Goal: Task Accomplishment & Management: Use online tool/utility

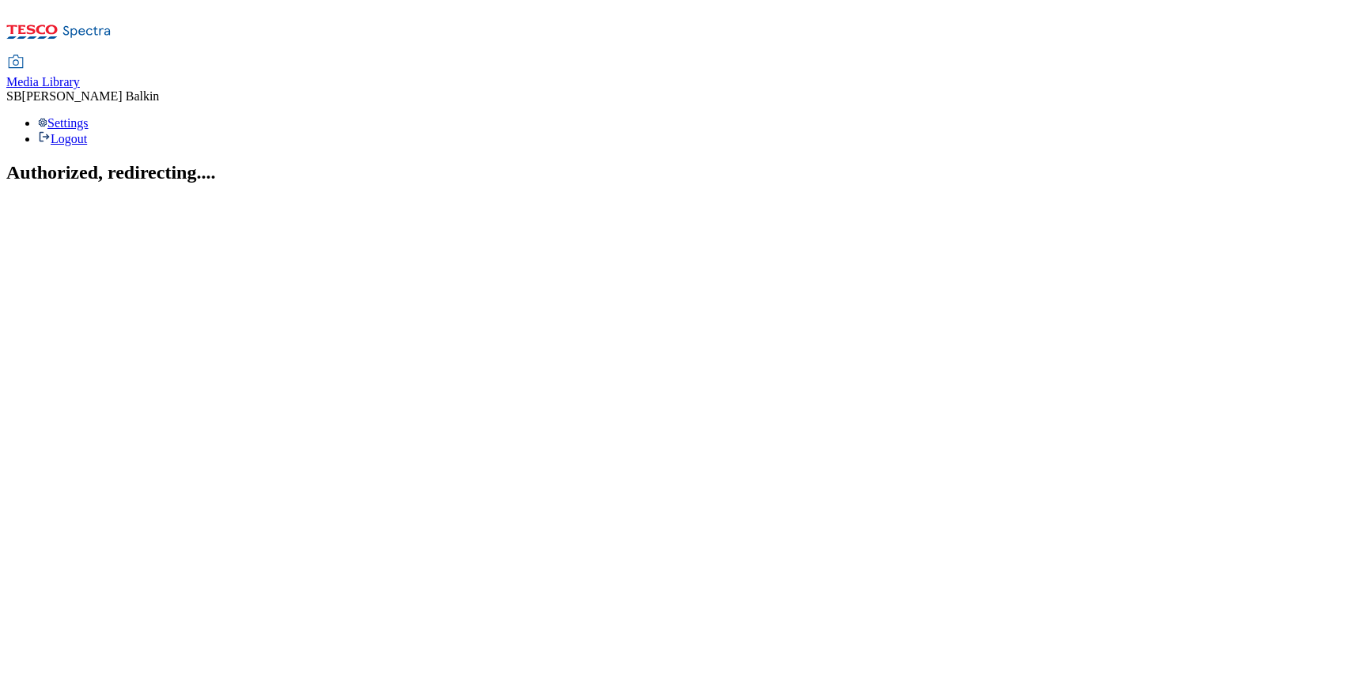
click at [80, 75] on span "Media Library" at bounding box center [43, 81] width 74 height 13
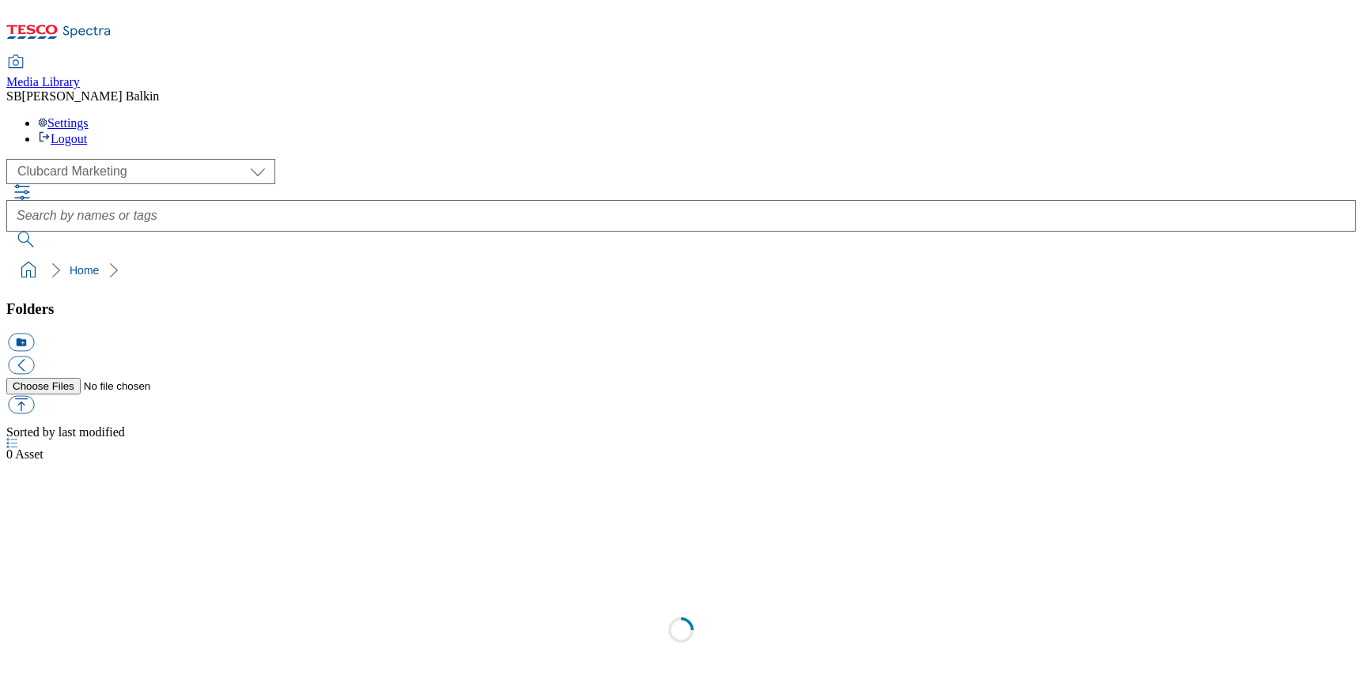
scroll to position [1, 0]
click at [104, 159] on div "( optional ) Clubcard Marketing Dotcom UK FnF Stores GHS Marketing [GEOGRAPHIC_…" at bounding box center [680, 171] width 1349 height 25
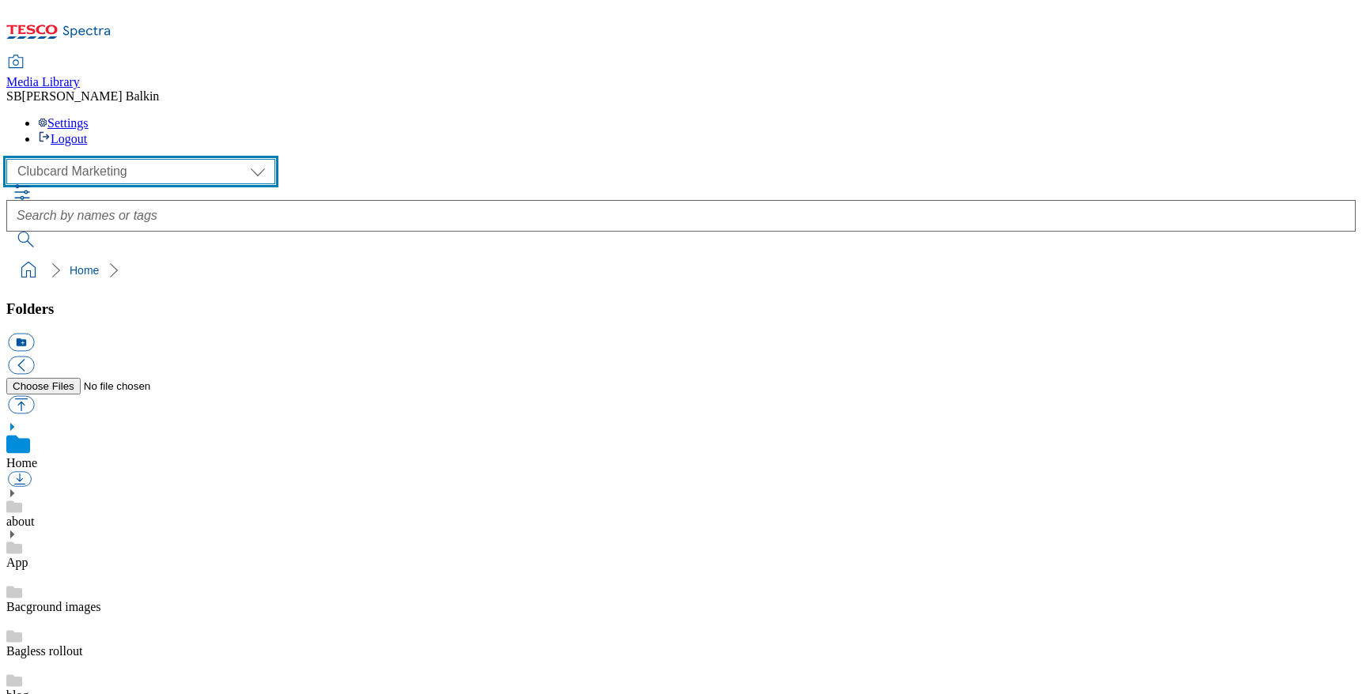
click at [107, 159] on select "Clubcard Marketing Dotcom UK FnF Stores GHS Marketing [GEOGRAPHIC_DATA] GHS Pro…" at bounding box center [140, 171] width 269 height 25
select select "flare-ghs-mktg"
click at [11, 159] on select "Clubcard Marketing Dotcom UK FnF Stores GHS Marketing [GEOGRAPHIC_DATA] GHS Pro…" at bounding box center [140, 171] width 269 height 25
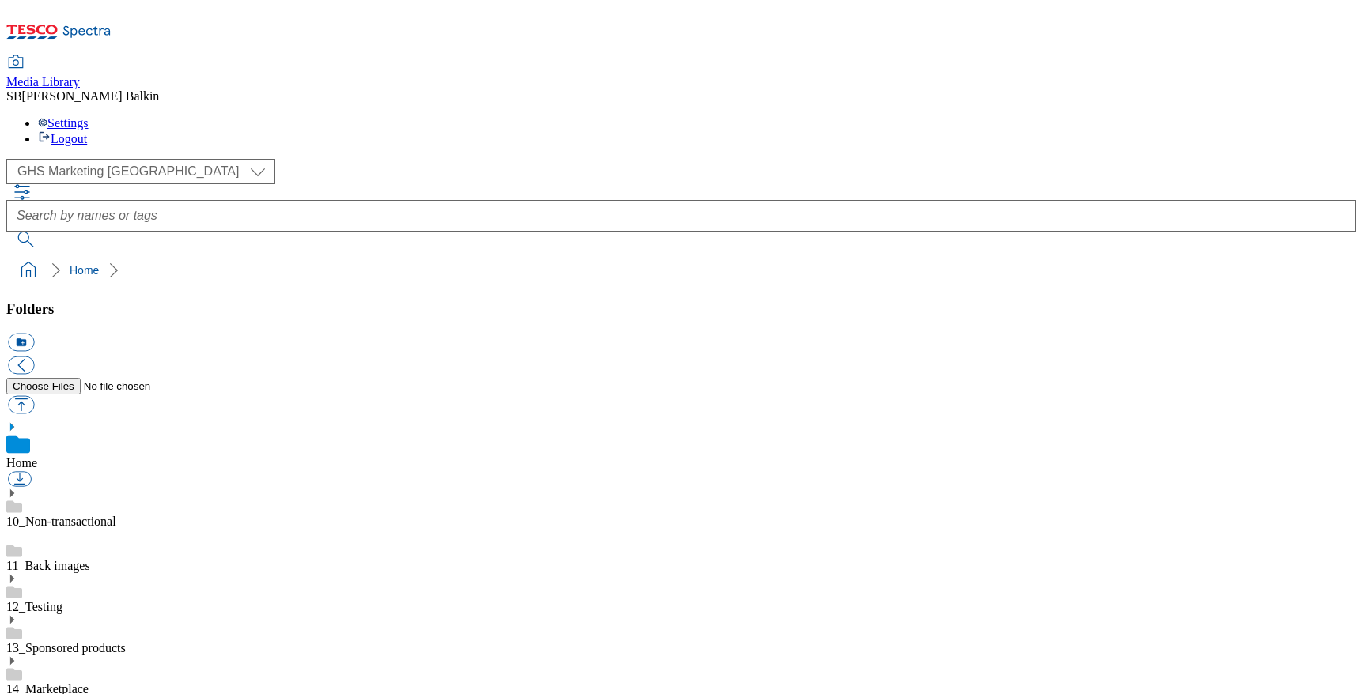
click at [17, 694] on icon at bounding box center [11, 702] width 11 height 11
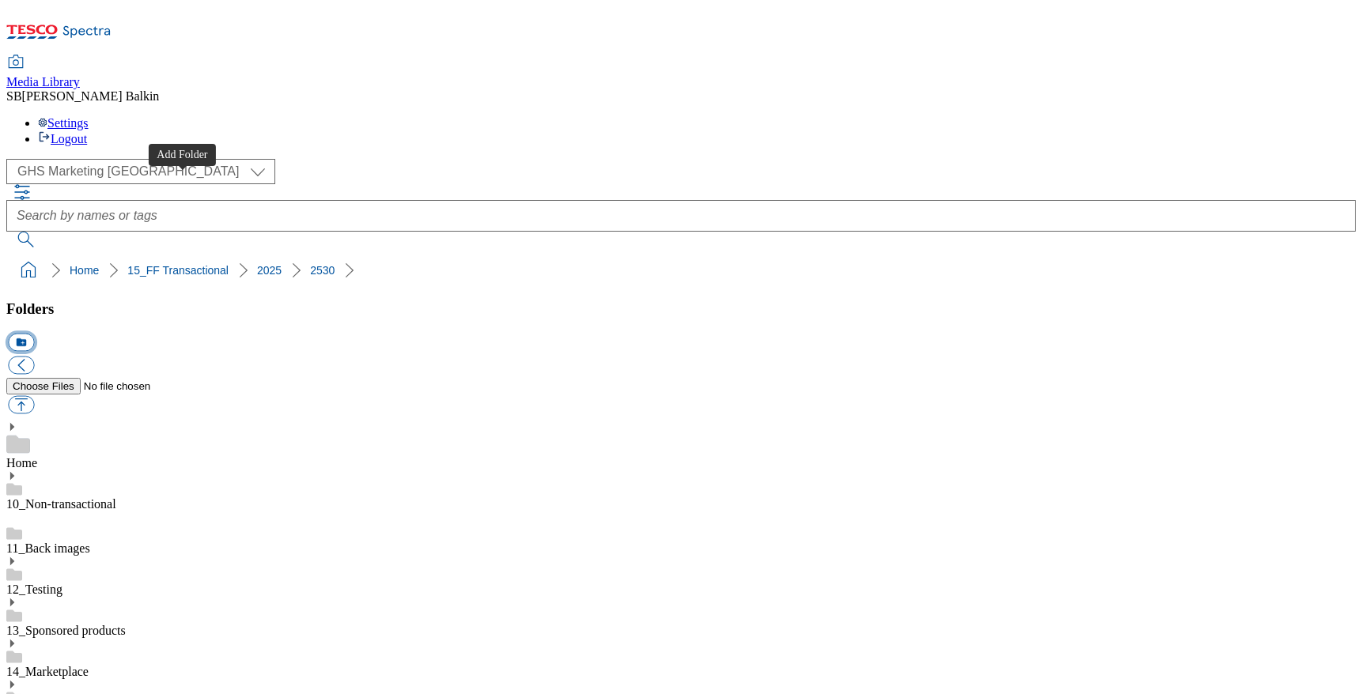
click at [34, 334] on button "icon_new_folder" at bounding box center [21, 343] width 26 height 18
type input "F&F Edit"
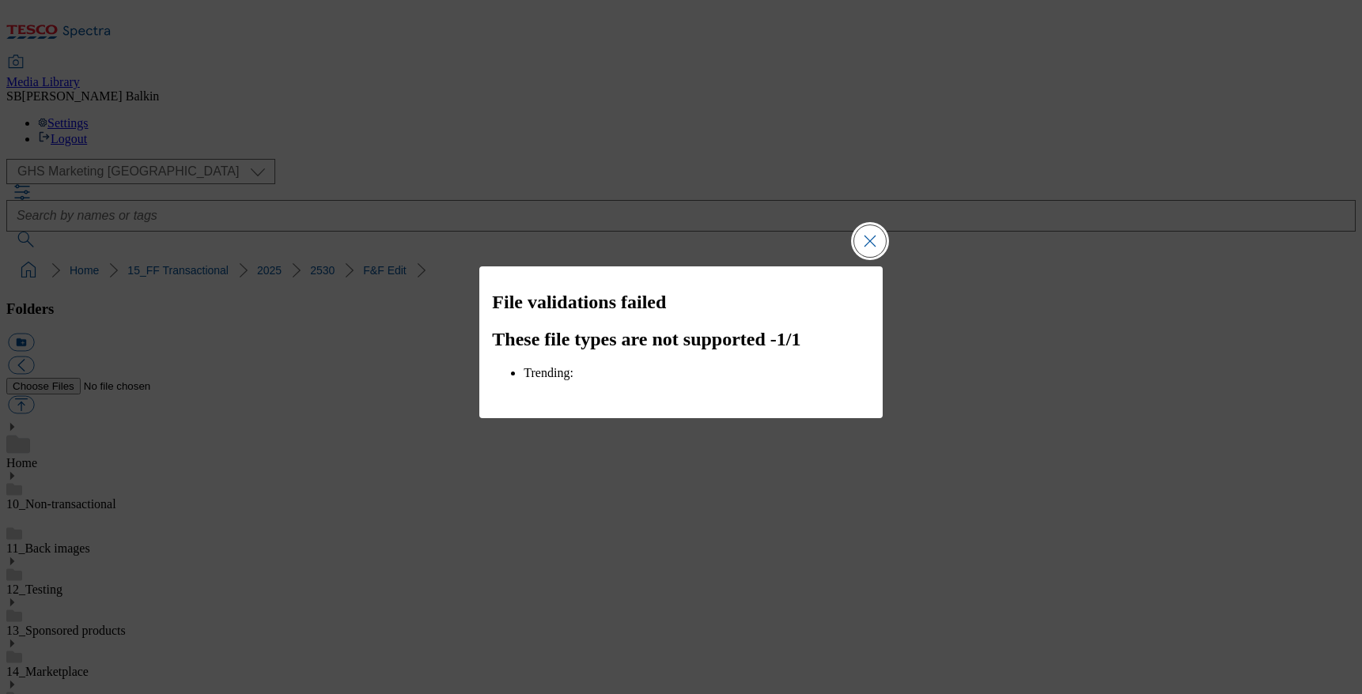
click at [865, 239] on button "Close Modal" at bounding box center [870, 241] width 32 height 32
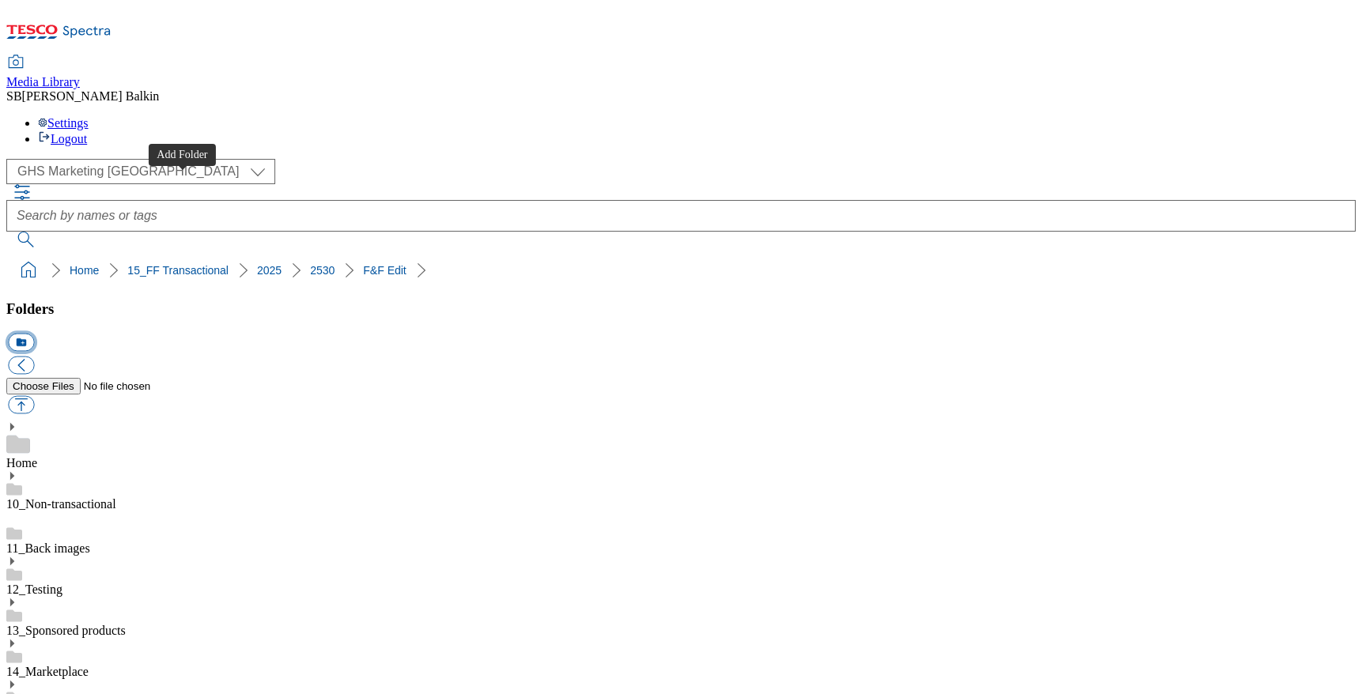
click at [34, 334] on button "icon_new_folder" at bounding box center [21, 343] width 26 height 18
type input "b"
type input "BL"
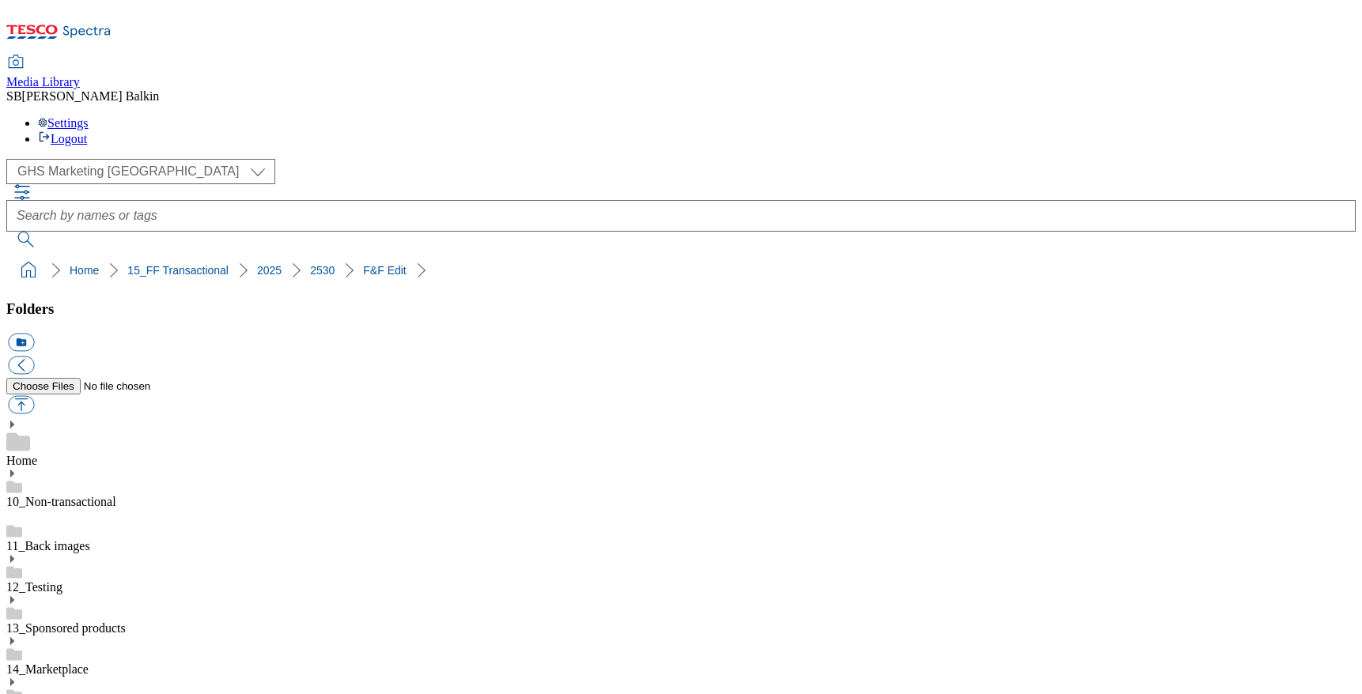
drag, startPoint x: 177, startPoint y: 187, endPoint x: 183, endPoint y: 240, distance: 53.4
click at [34, 334] on button "icon_new_folder" at bounding box center [21, 343] width 26 height 18
type input "Hub"
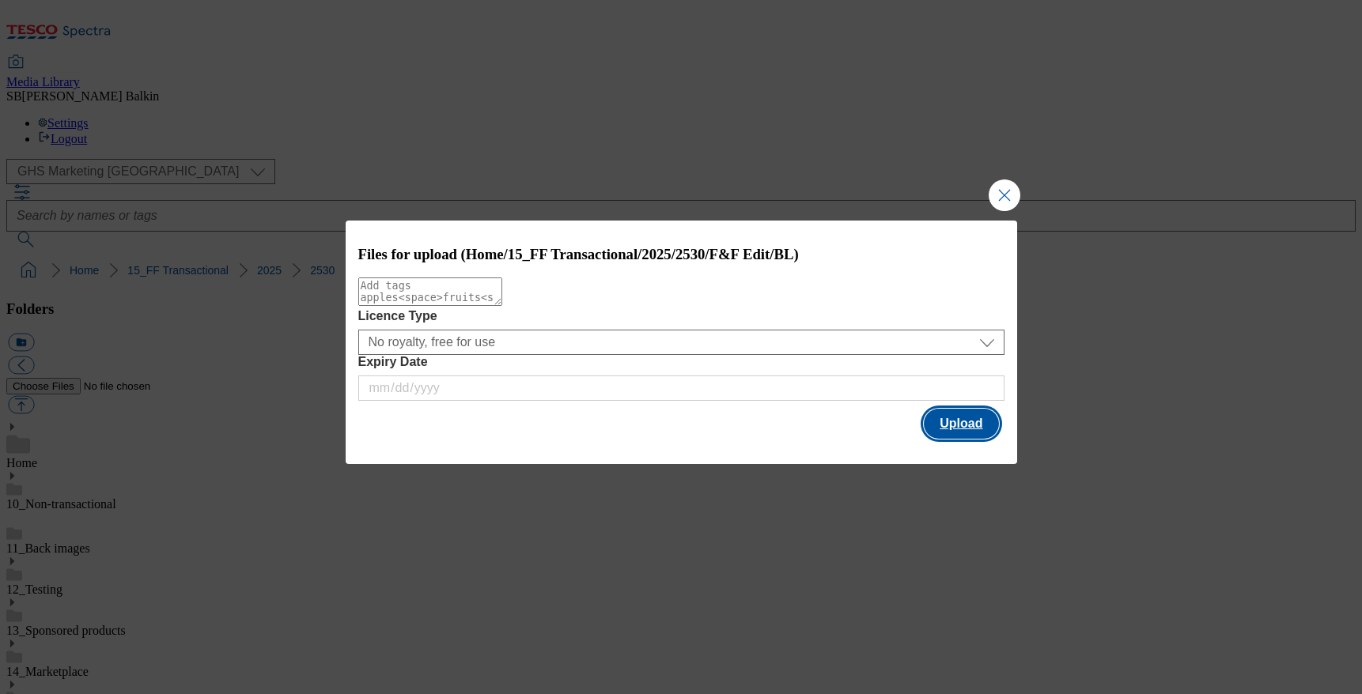
click at [958, 422] on button "Upload" at bounding box center [961, 424] width 74 height 30
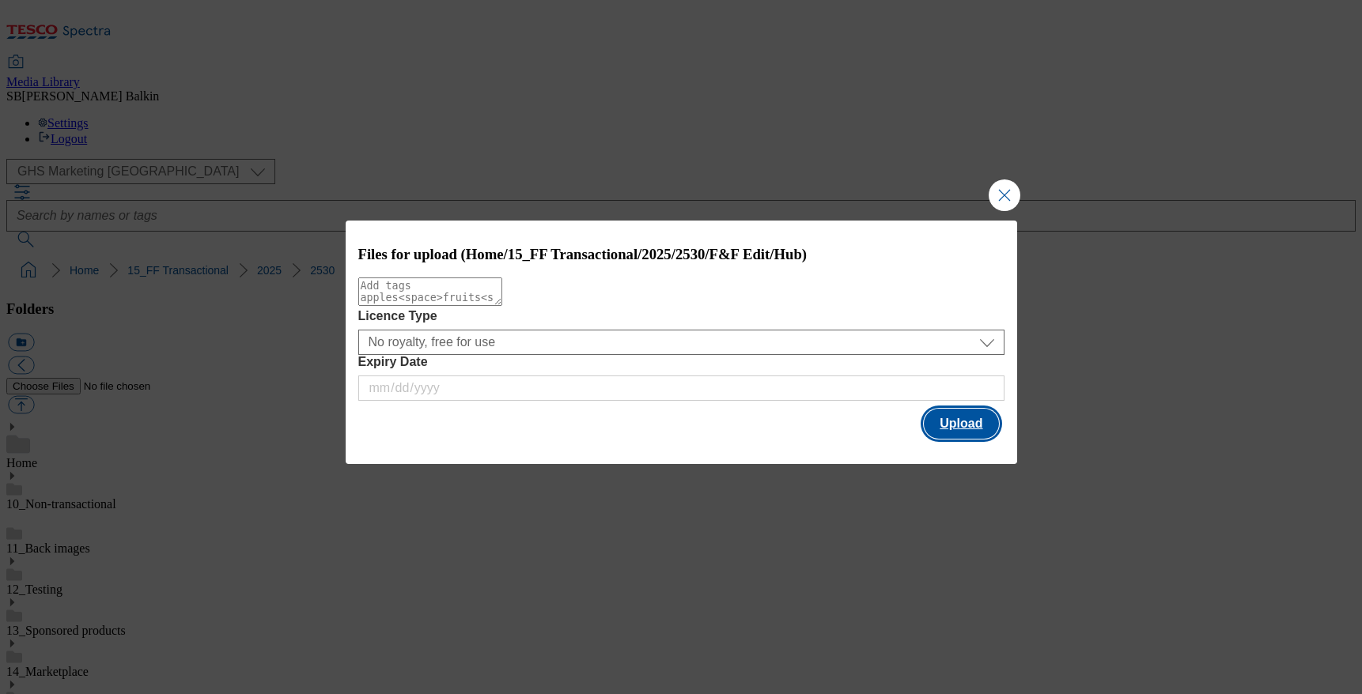
click at [986, 430] on button "Upload" at bounding box center [961, 424] width 74 height 30
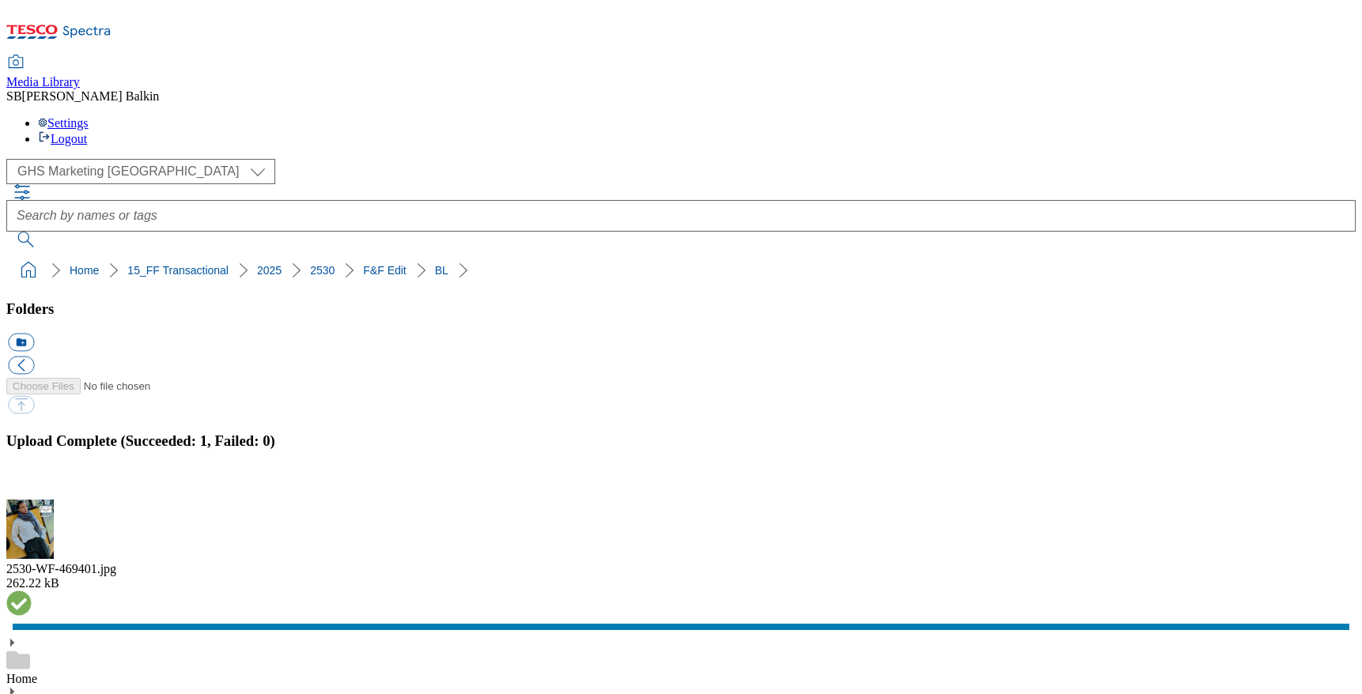
drag, startPoint x: 5, startPoint y: 146, endPoint x: 363, endPoint y: 150, distance: 358.3
click at [363, 255] on nav "Home 15_FF Transactional 2025 2530 F&F Edit" at bounding box center [680, 270] width 1349 height 30
copy ol "Home 15_FF Transactional 2025 2530 F&F Edit"
